Goal: Task Accomplishment & Management: Use online tool/utility

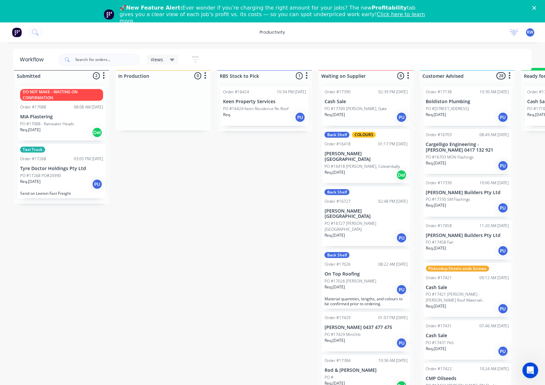
scroll to position [19, 0]
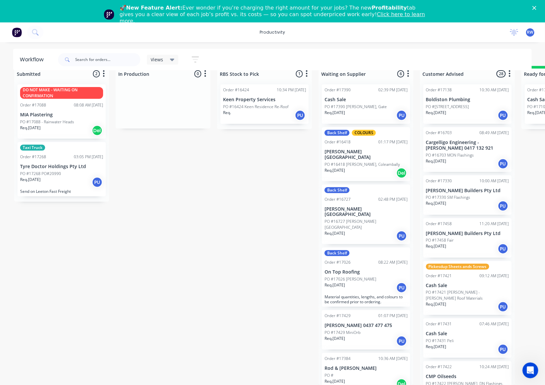
click at [474, 289] on p "PO #17421 [PERSON_NAME] - [PERSON_NAME] Roof Materials" at bounding box center [467, 295] width 83 height 12
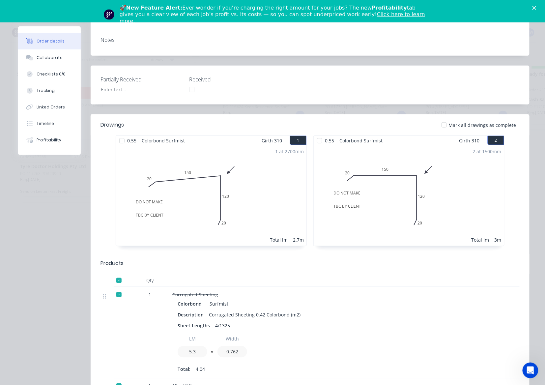
scroll to position [88, 0]
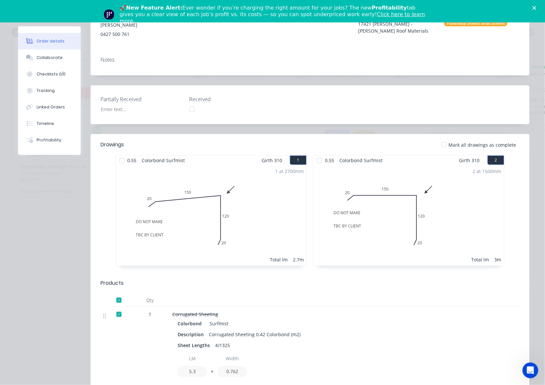
click at [122, 164] on div at bounding box center [121, 160] width 13 height 13
click at [316, 164] on div at bounding box center [319, 160] width 13 height 13
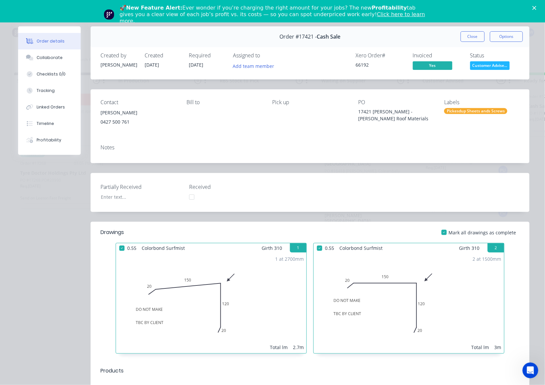
scroll to position [0, 0]
click at [468, 38] on button "Close" at bounding box center [472, 36] width 24 height 11
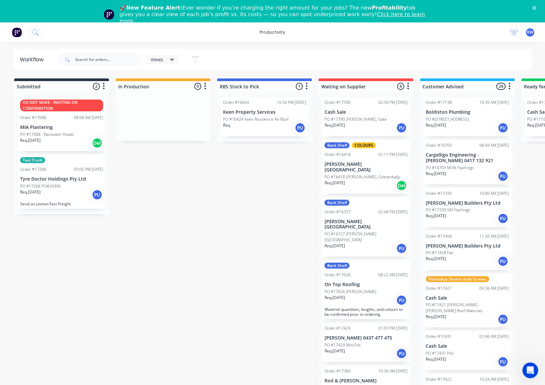
click at [40, 202] on p "Send on Leeton Fast Freight" at bounding box center [61, 203] width 83 height 5
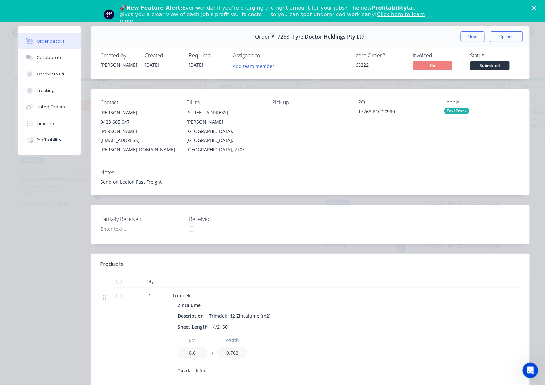
click at [479, 63] on span "Submitted" at bounding box center [490, 65] width 40 height 8
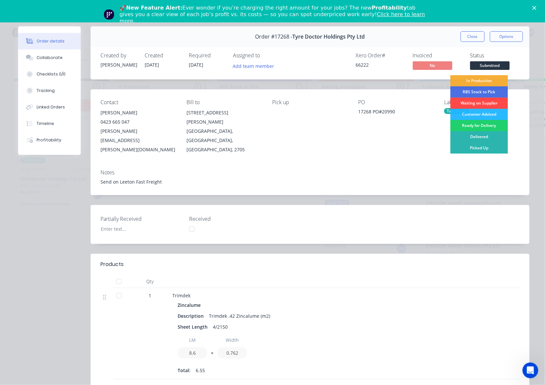
click at [483, 103] on div "Waiting on Supplier" at bounding box center [479, 102] width 58 height 11
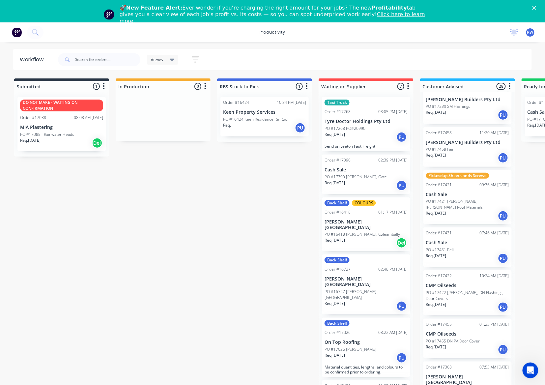
scroll to position [132, 0]
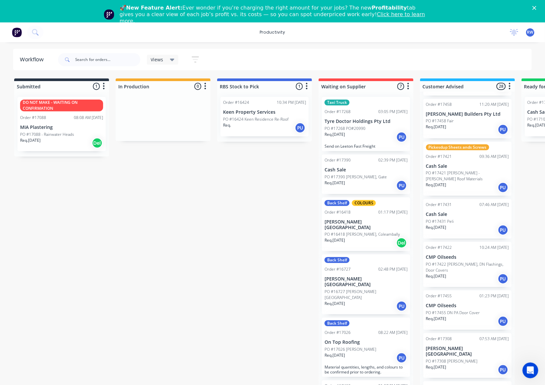
click at [457, 261] on p "PO #17422 [PERSON_NAME], DN Flashings, Door Covers" at bounding box center [467, 267] width 83 height 12
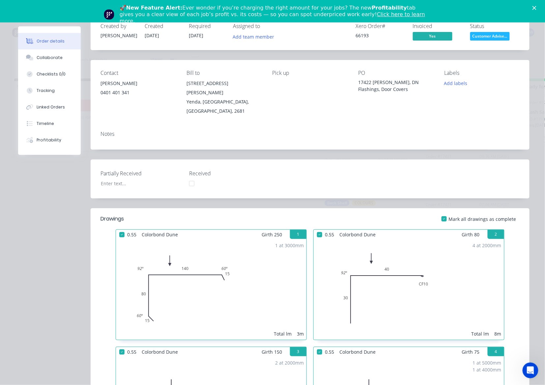
scroll to position [0, 0]
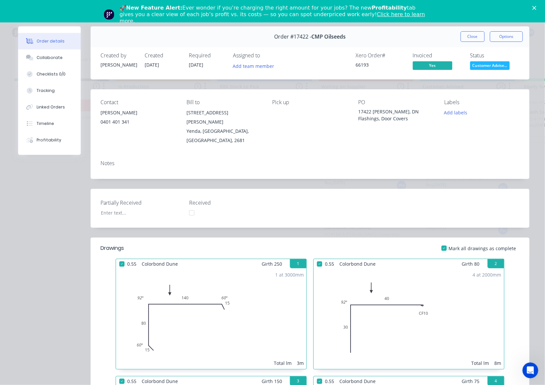
click at [462, 37] on button "Close" at bounding box center [472, 36] width 24 height 11
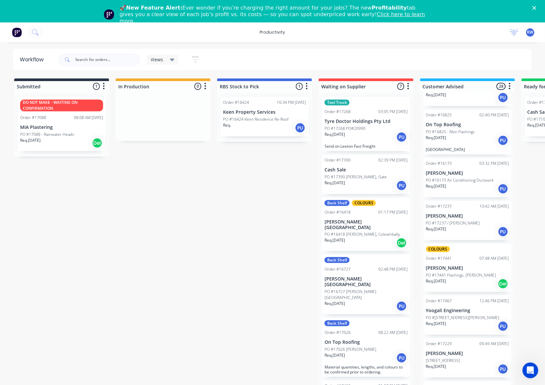
scroll to position [19, 0]
